Goal: Information Seeking & Learning: Learn about a topic

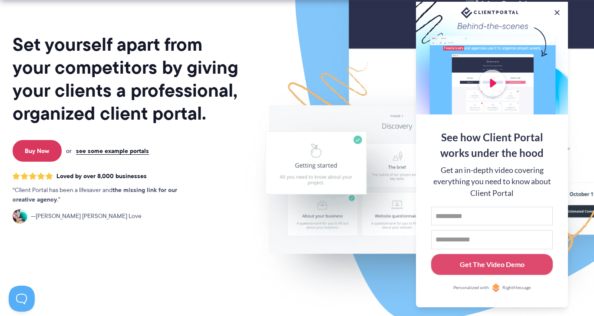
scroll to position [87, 0]
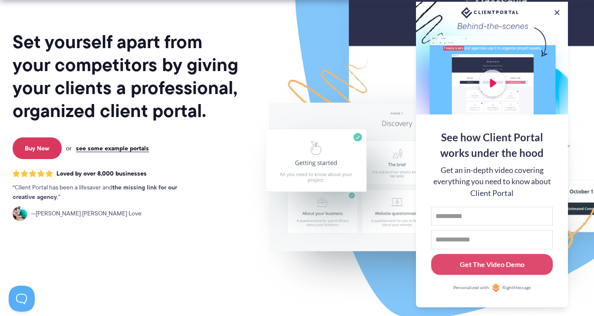
click at [484, 77] on div at bounding box center [492, 58] width 152 height 113
click at [492, 76] on div at bounding box center [492, 58] width 152 height 113
click at [556, 10] on button at bounding box center [557, 12] width 10 height 10
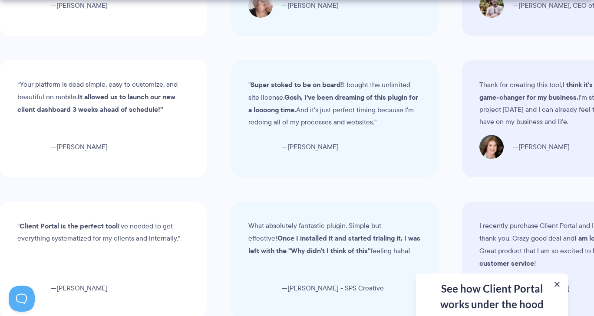
scroll to position [2778, 0]
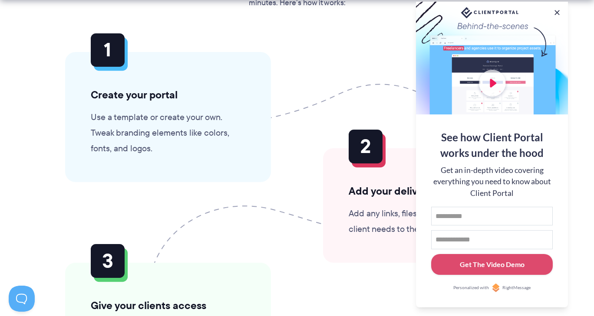
scroll to position [2213, 0]
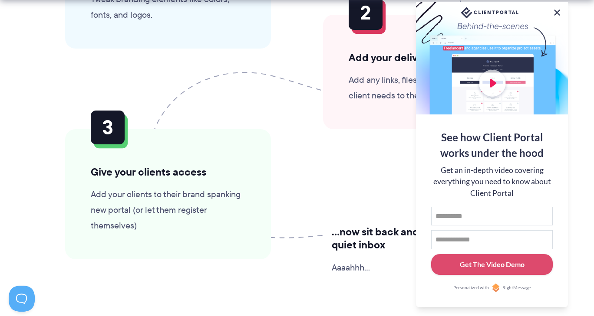
click at [559, 11] on button at bounding box center [557, 12] width 10 height 10
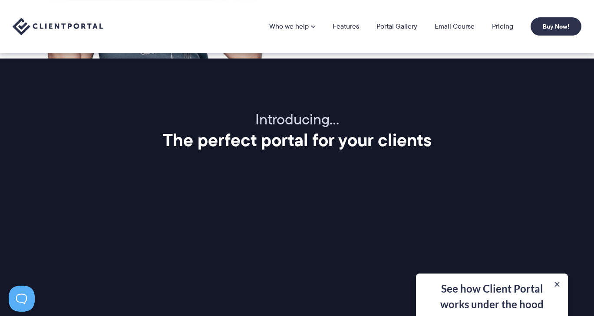
scroll to position [0, 0]
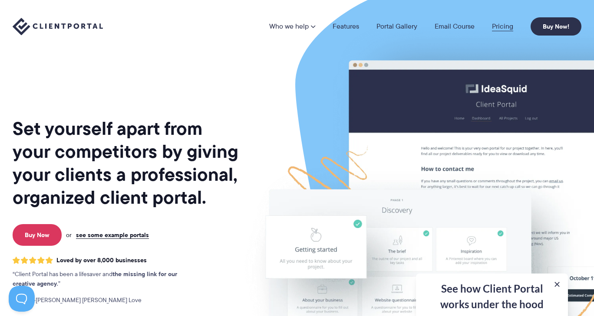
click at [498, 26] on link "Pricing" at bounding box center [502, 26] width 21 height 7
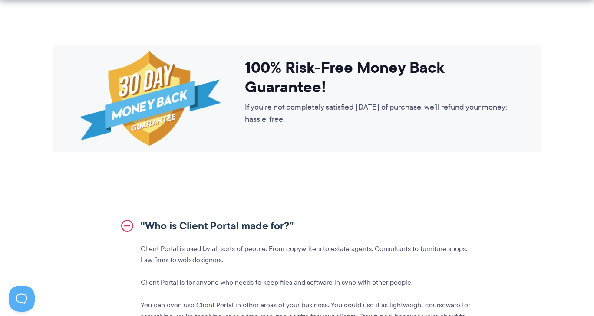
scroll to position [825, 0]
